Goal: Transaction & Acquisition: Subscribe to service/newsletter

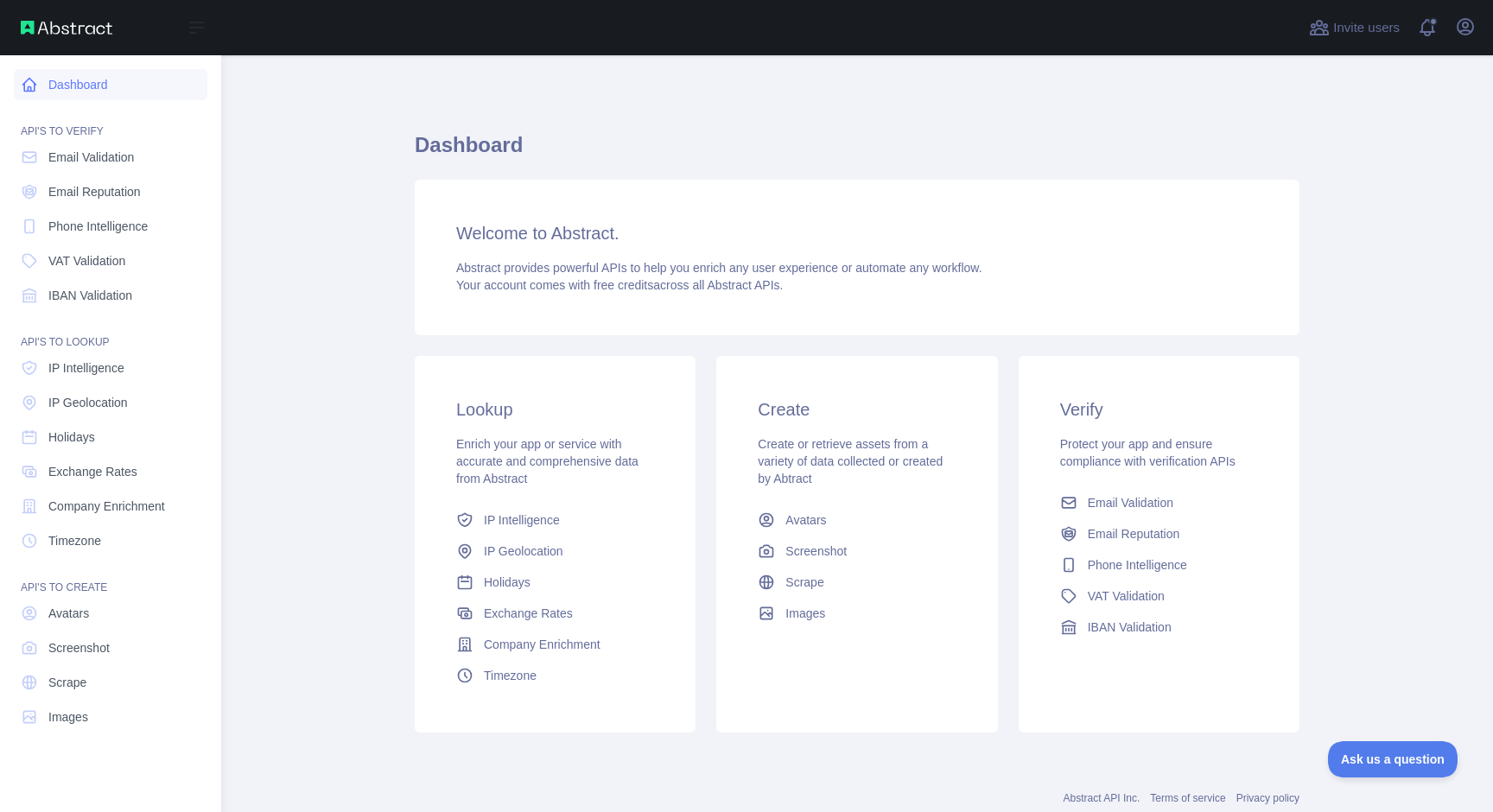
click at [71, 87] on link "Dashboard" at bounding box center [111, 85] width 194 height 31
click at [93, 506] on span "Company Enrichment" at bounding box center [107, 506] width 117 height 17
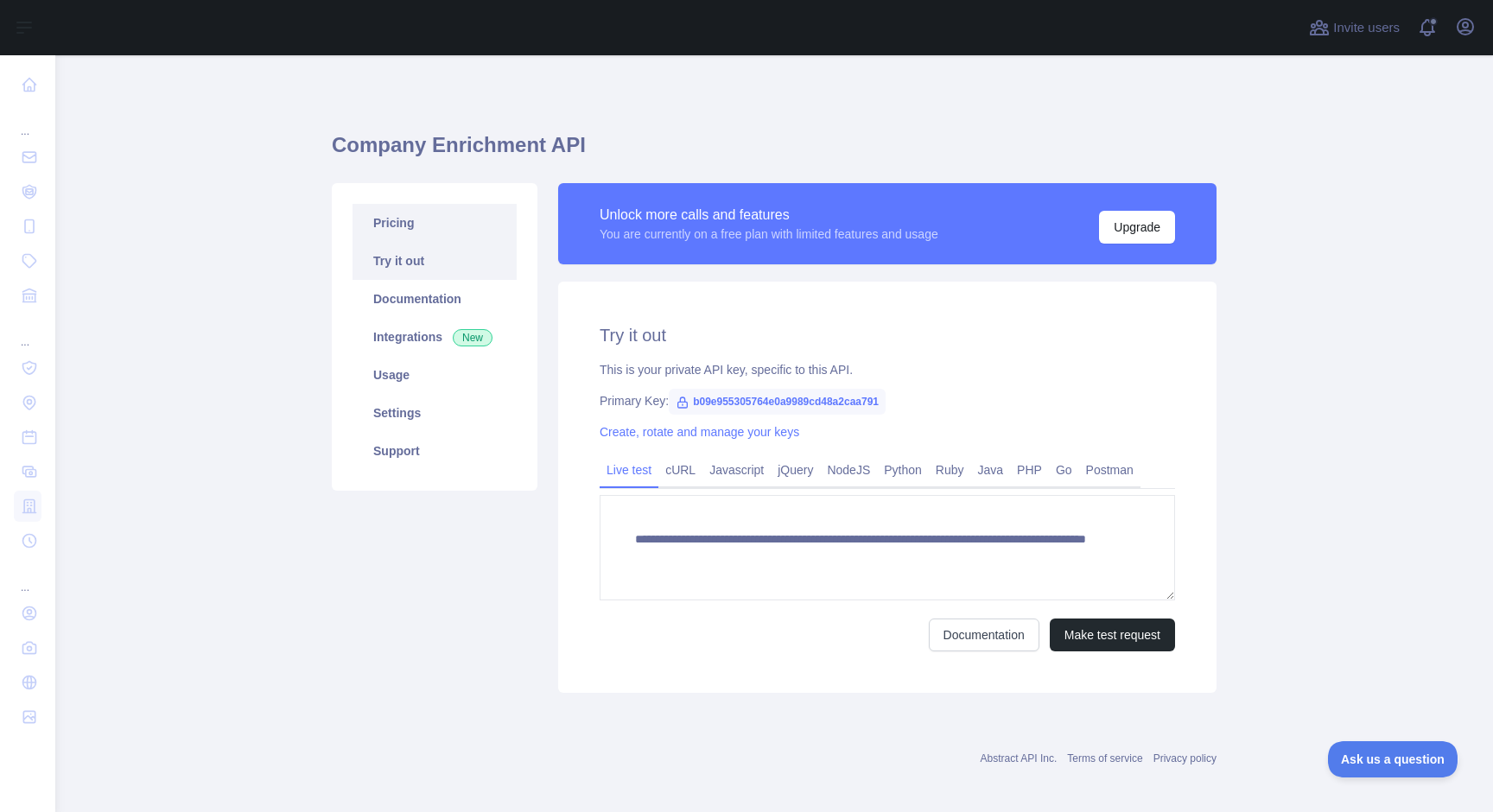
click at [412, 219] on link "Pricing" at bounding box center [435, 223] width 164 height 38
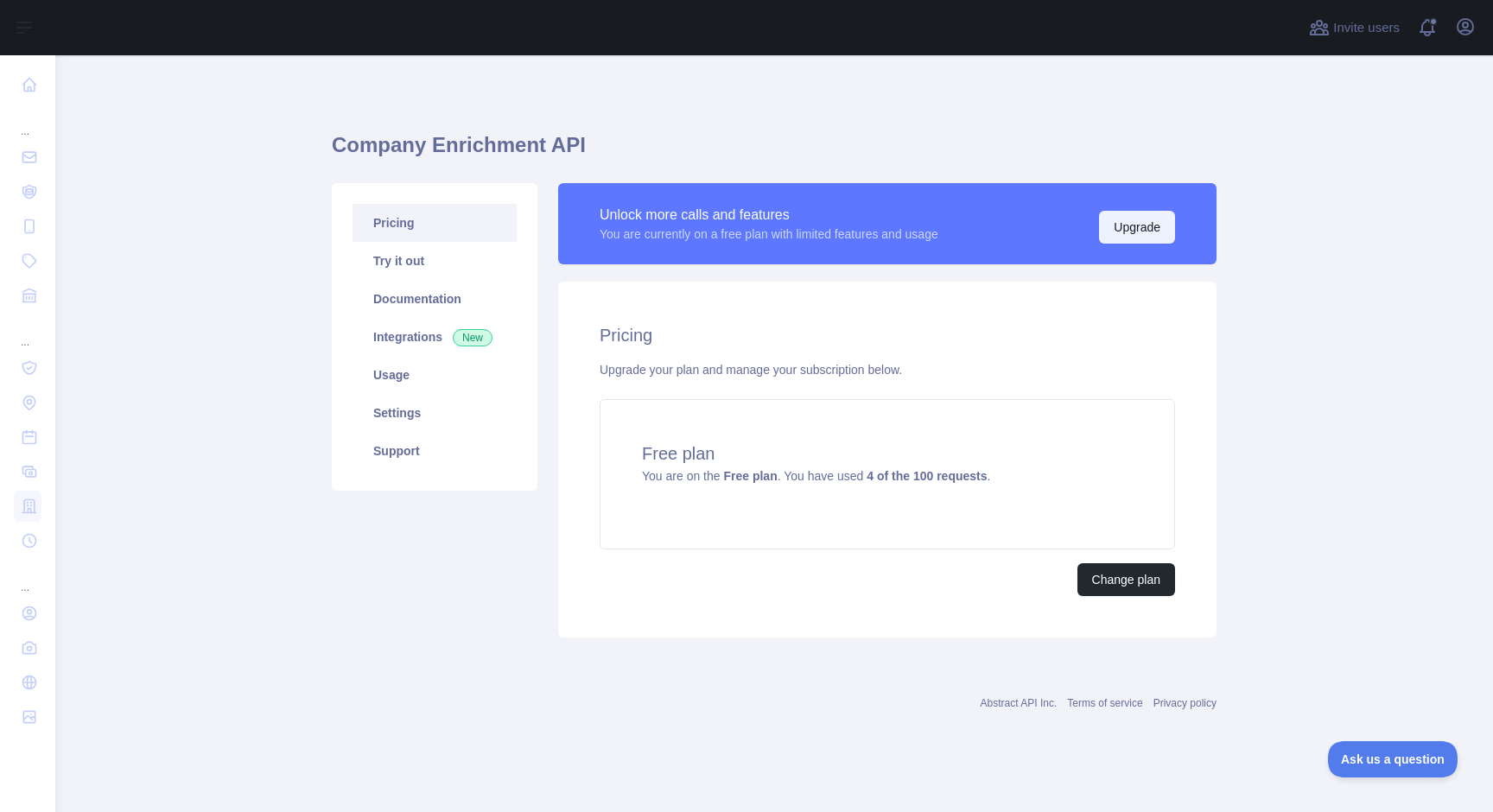
click at [1116, 239] on button "Upgrade" at bounding box center [1137, 227] width 76 height 33
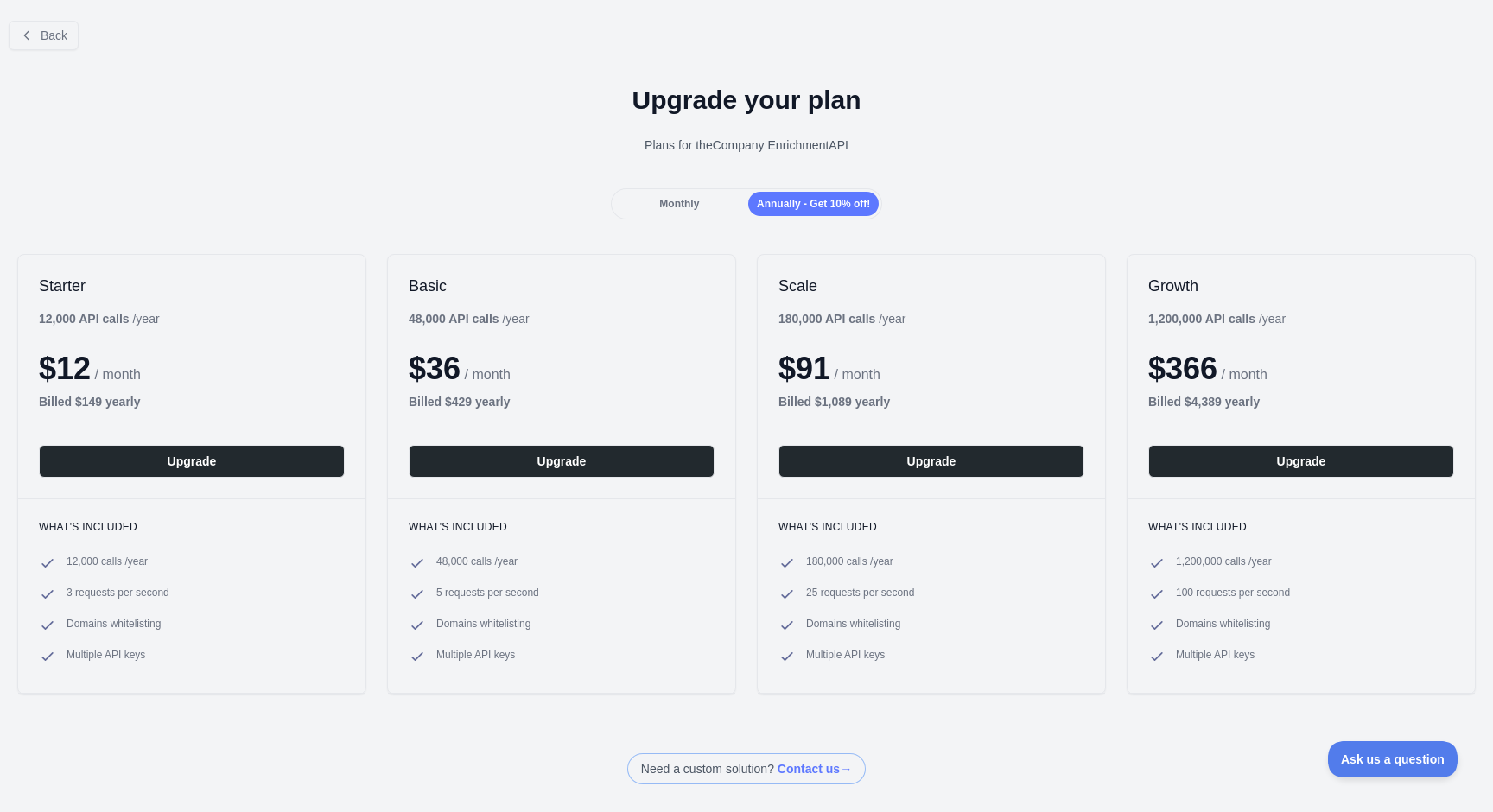
click at [676, 212] on div "Monthly" at bounding box center [679, 204] width 131 height 24
